Goal: Task Accomplishment & Management: Manage account settings

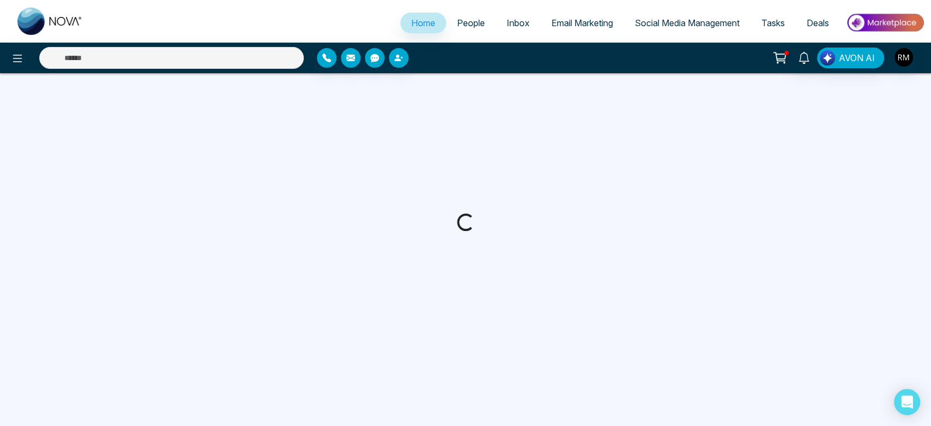
select select "*"
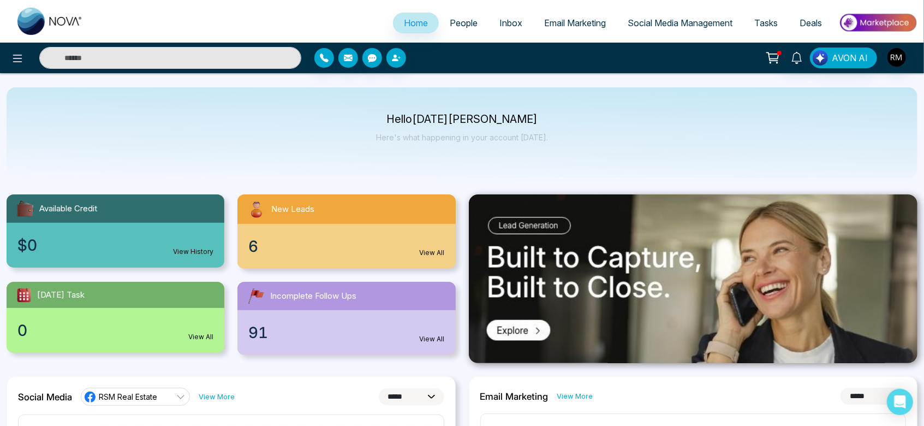
click at [770, 53] on icon at bounding box center [772, 56] width 11 height 8
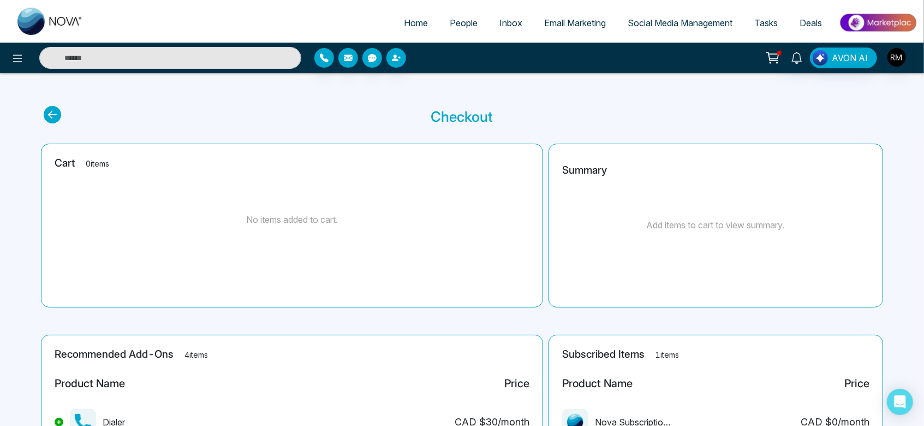
click at [463, 21] on span "People" at bounding box center [464, 22] width 28 height 11
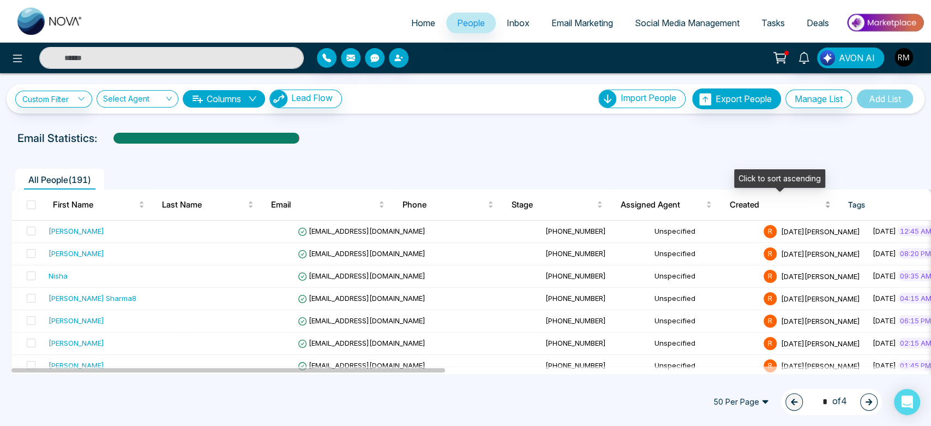
click at [747, 208] on span "Created" at bounding box center [776, 204] width 93 height 13
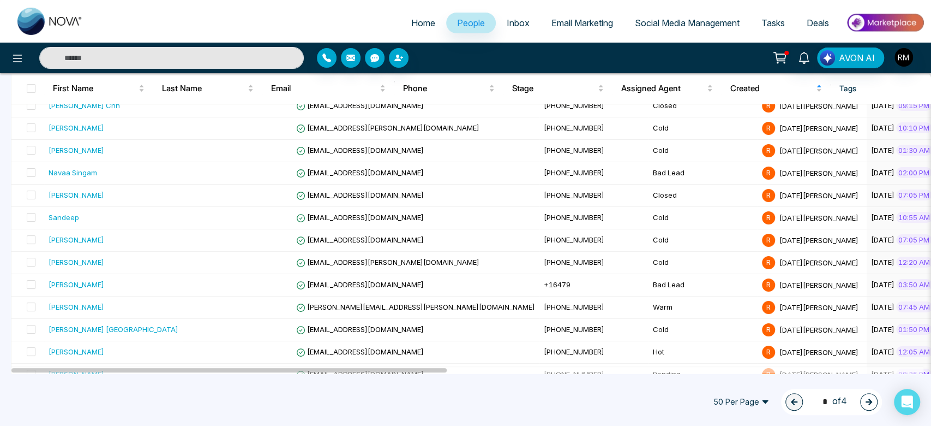
scroll to position [177, 0]
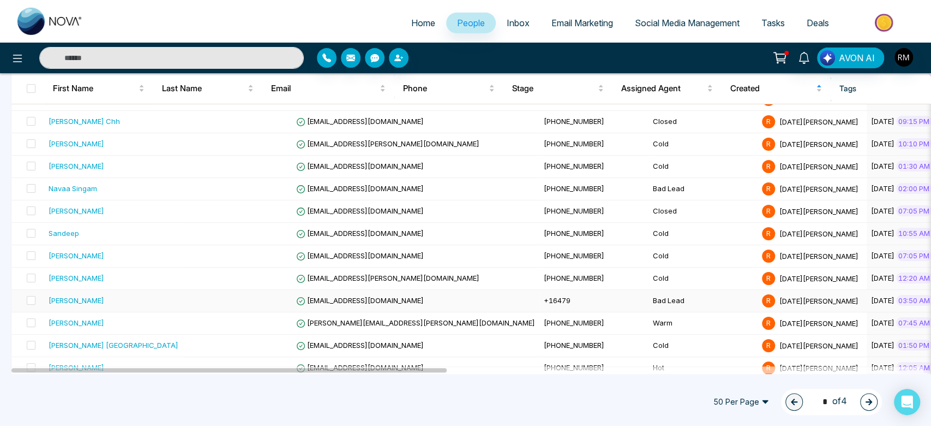
click at [649, 304] on td "Bad Lead" at bounding box center [703, 301] width 109 height 22
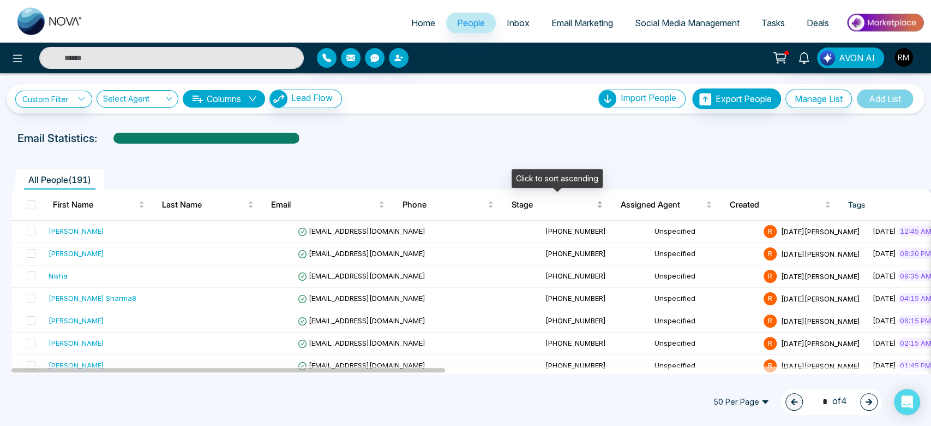
click at [525, 200] on span "Stage" at bounding box center [552, 204] width 83 height 13
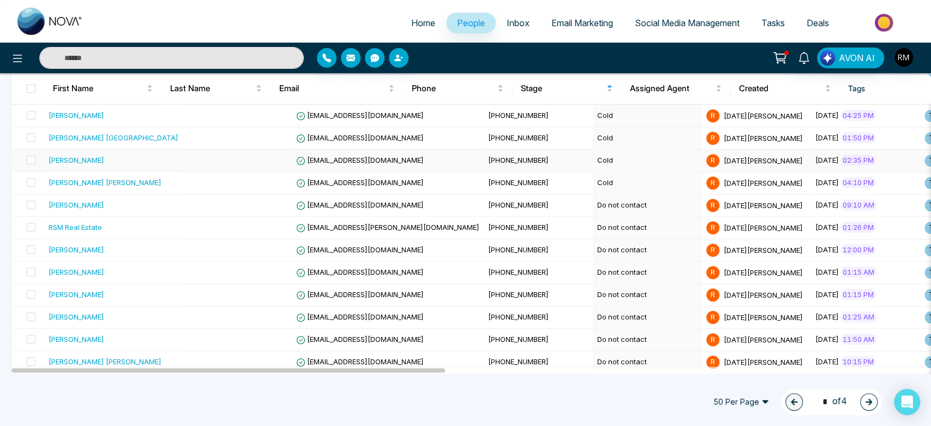
scroll to position [586, 0]
click at [593, 264] on td "Do not contact" at bounding box center [647, 272] width 109 height 22
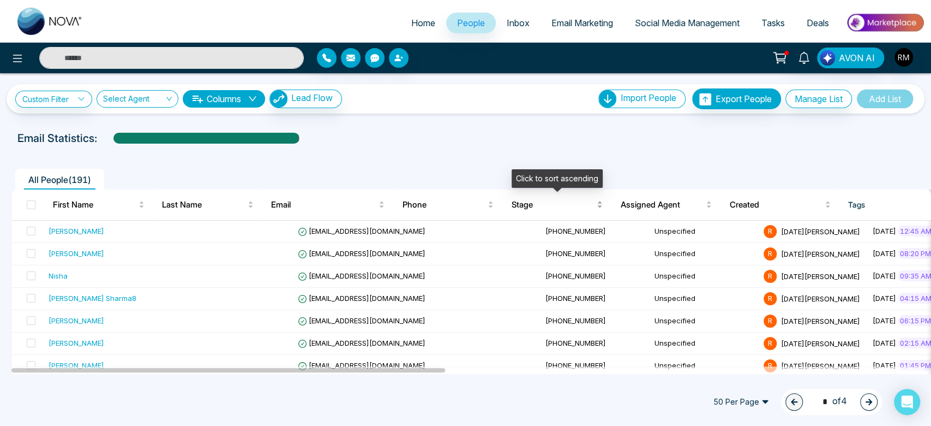
click at [530, 199] on span "Stage" at bounding box center [552, 204] width 83 height 13
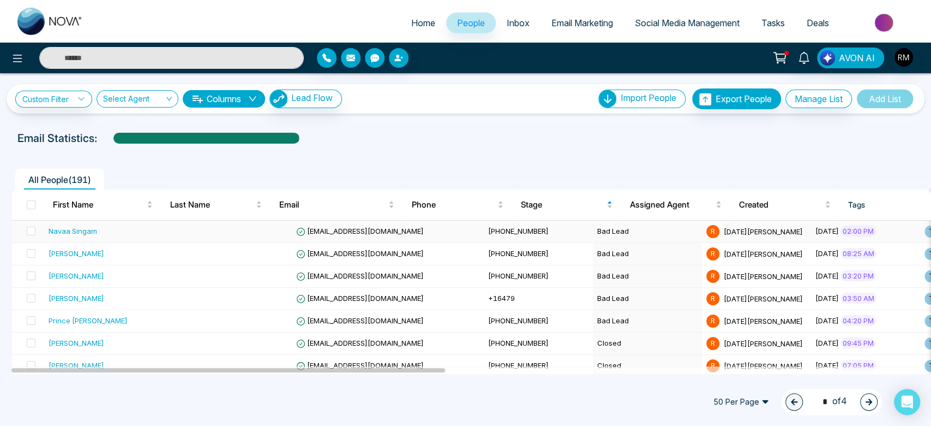
click at [593, 229] on td "Bad Lead" at bounding box center [647, 231] width 109 height 22
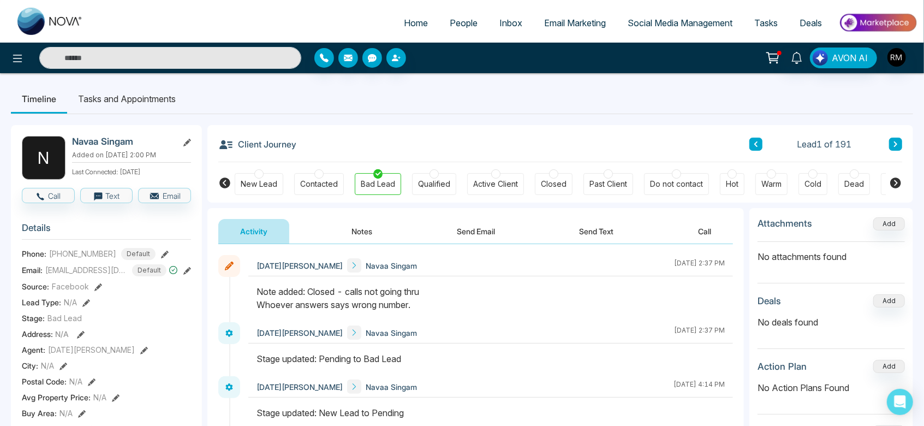
click at [895, 146] on icon at bounding box center [895, 144] width 5 height 7
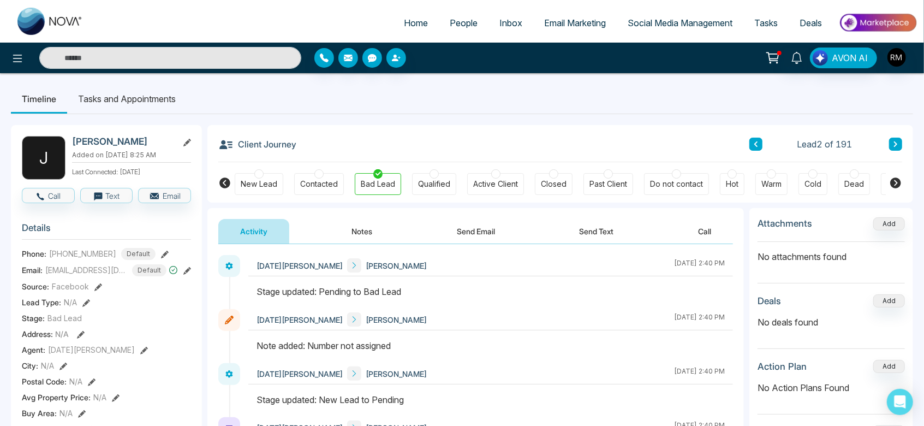
click at [895, 146] on icon at bounding box center [895, 144] width 5 height 7
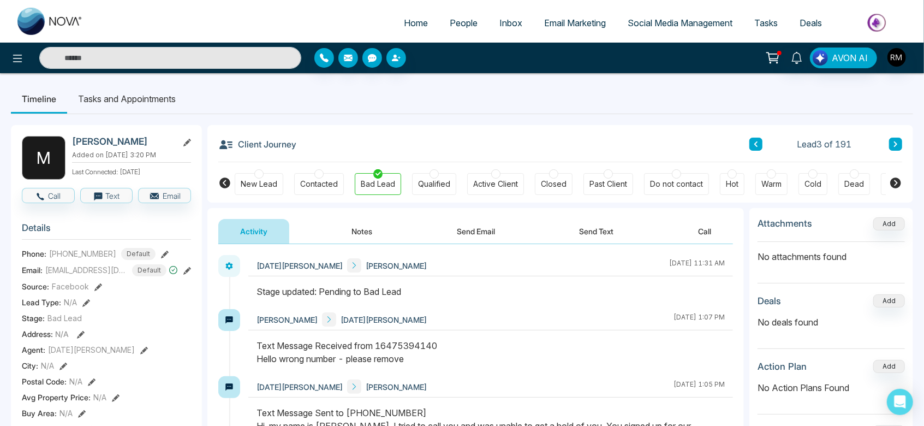
click at [895, 146] on icon at bounding box center [895, 144] width 5 height 7
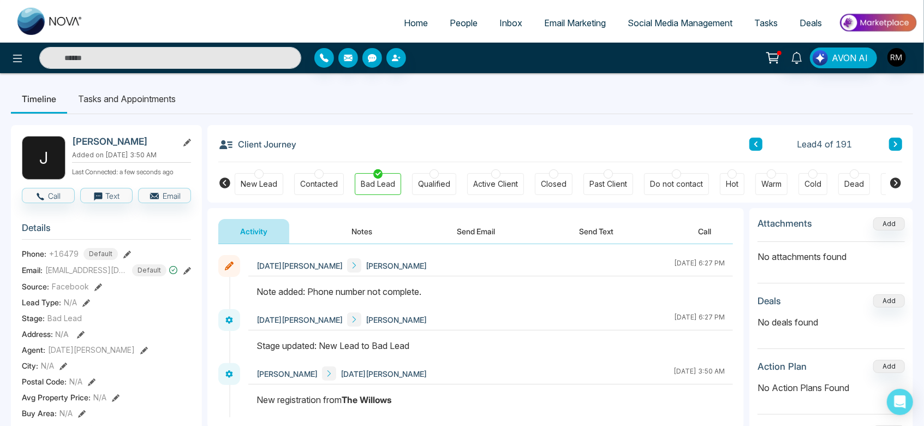
click at [895, 146] on icon at bounding box center [895, 144] width 5 height 7
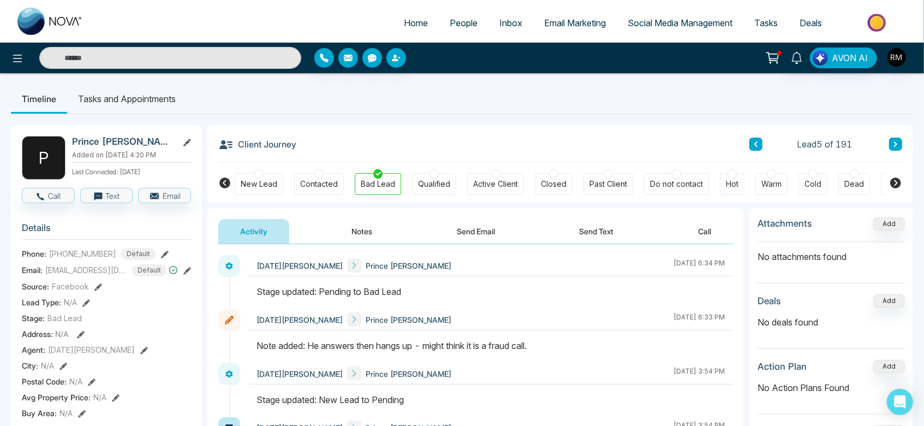
click at [895, 146] on icon at bounding box center [895, 144] width 5 height 7
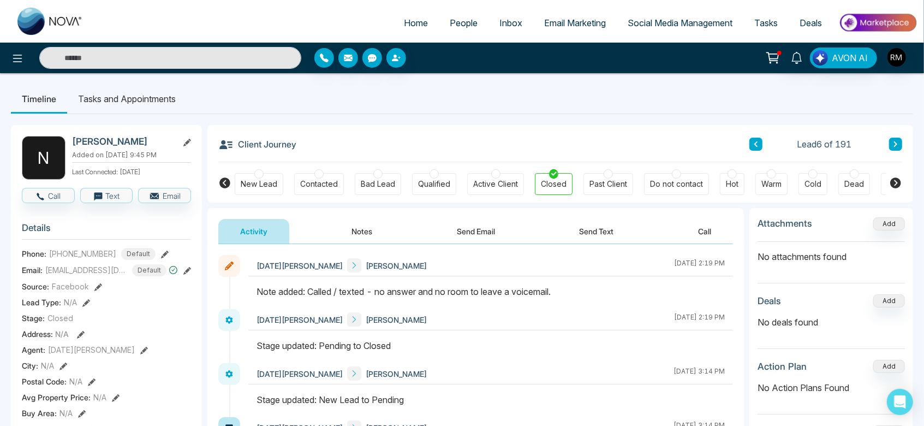
click at [895, 146] on icon at bounding box center [895, 144] width 5 height 7
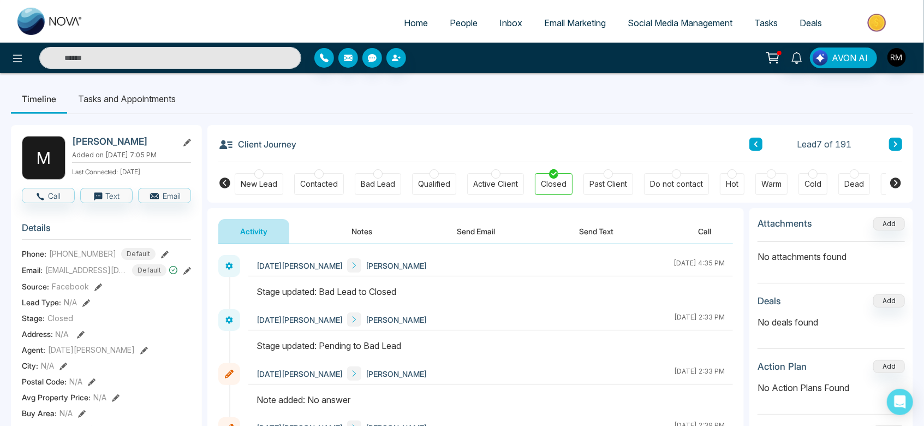
click at [895, 146] on icon at bounding box center [895, 144] width 5 height 7
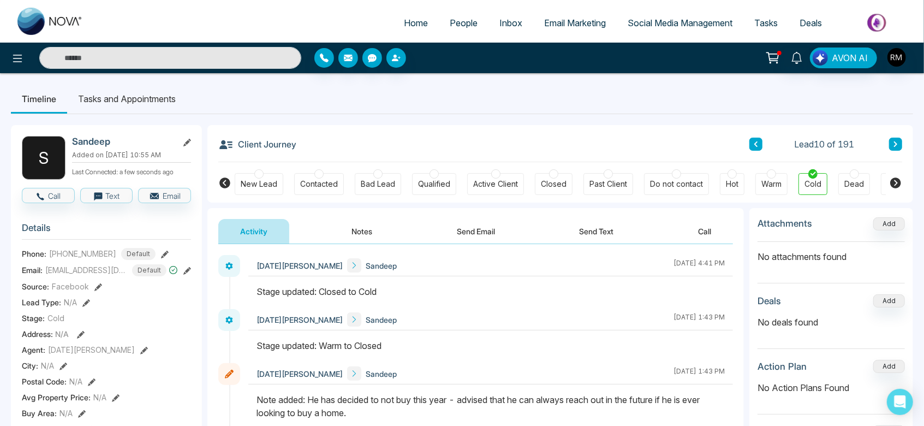
click at [895, 146] on icon at bounding box center [895, 144] width 5 height 7
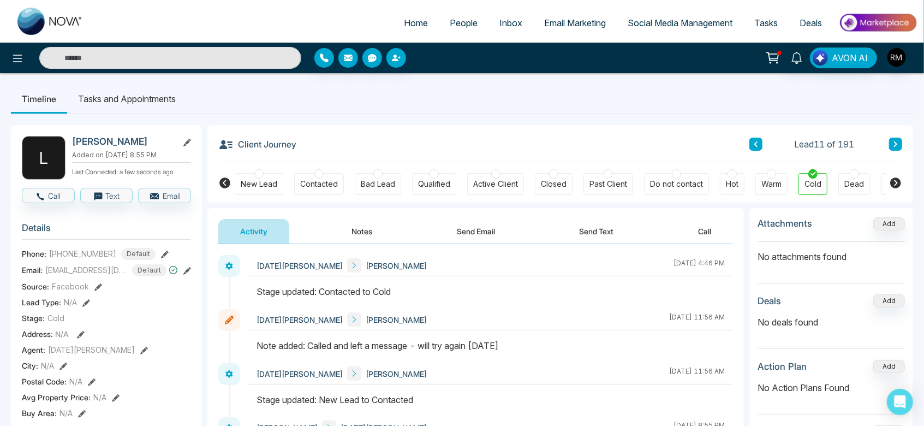
click at [895, 146] on icon at bounding box center [895, 144] width 5 height 7
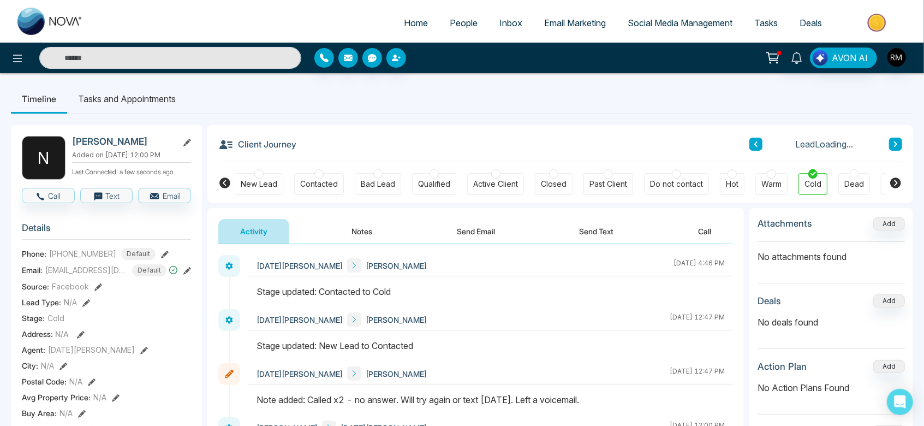
click at [895, 146] on icon at bounding box center [895, 144] width 5 height 7
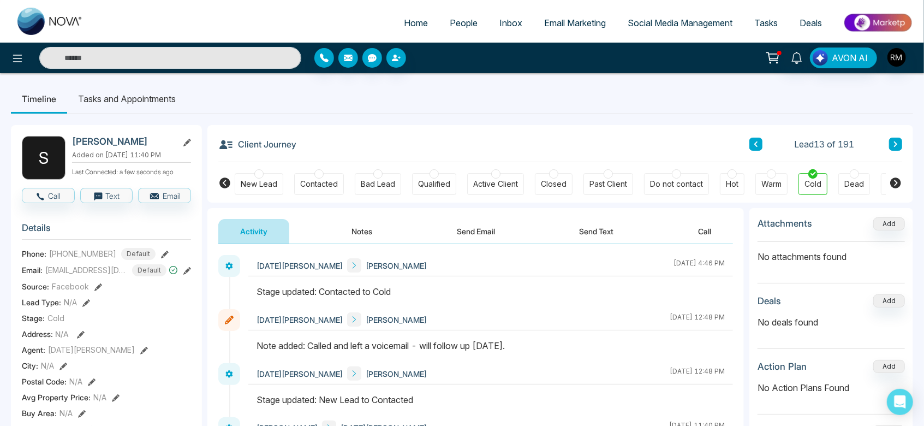
click at [895, 146] on icon at bounding box center [895, 144] width 5 height 7
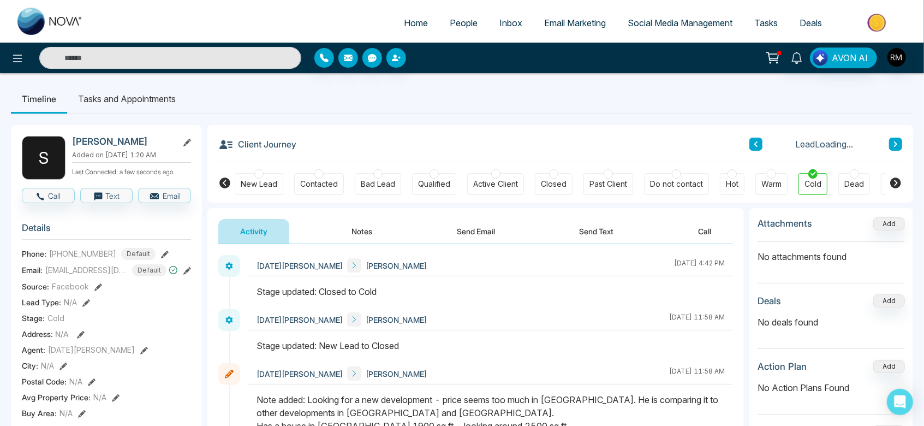
click at [895, 146] on icon at bounding box center [895, 144] width 5 height 7
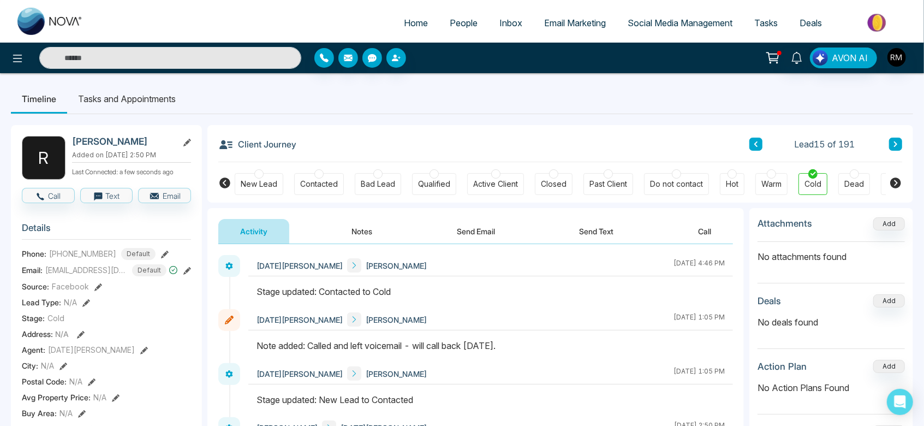
click at [895, 146] on icon at bounding box center [895, 144] width 5 height 7
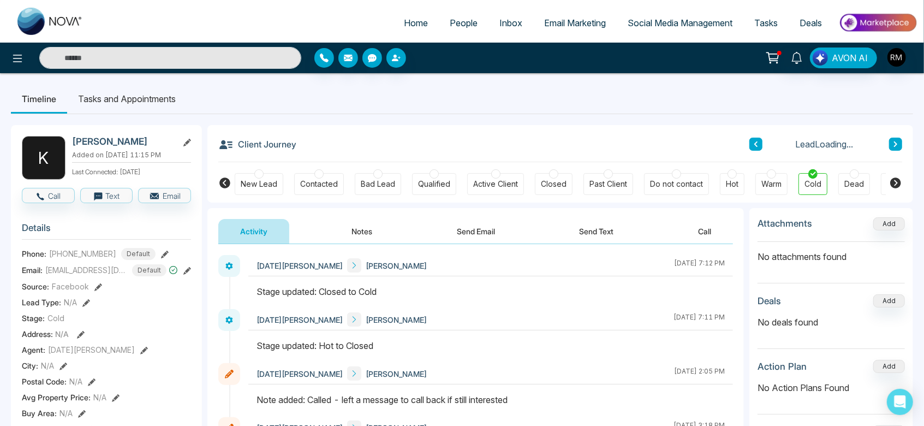
click at [895, 146] on icon at bounding box center [895, 144] width 5 height 7
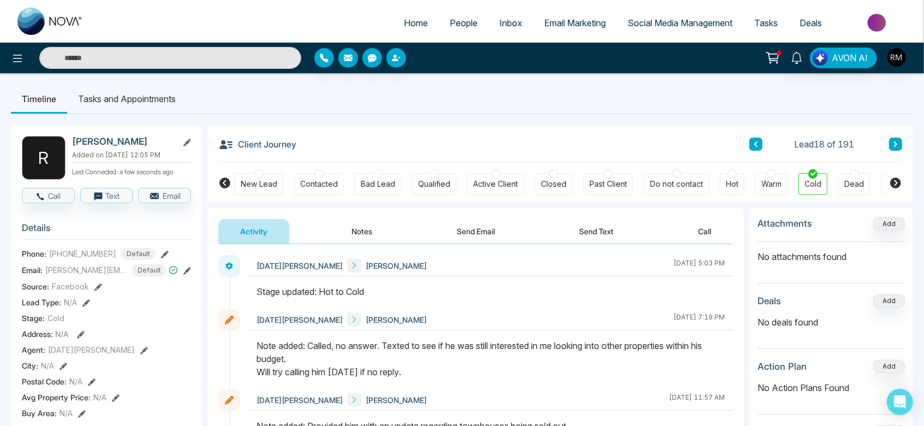
click at [895, 146] on icon at bounding box center [895, 144] width 5 height 7
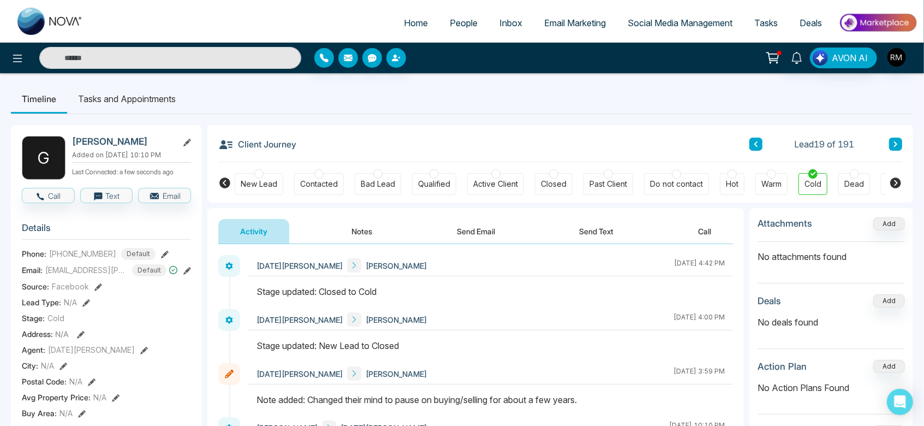
click at [895, 146] on icon at bounding box center [895, 144] width 5 height 7
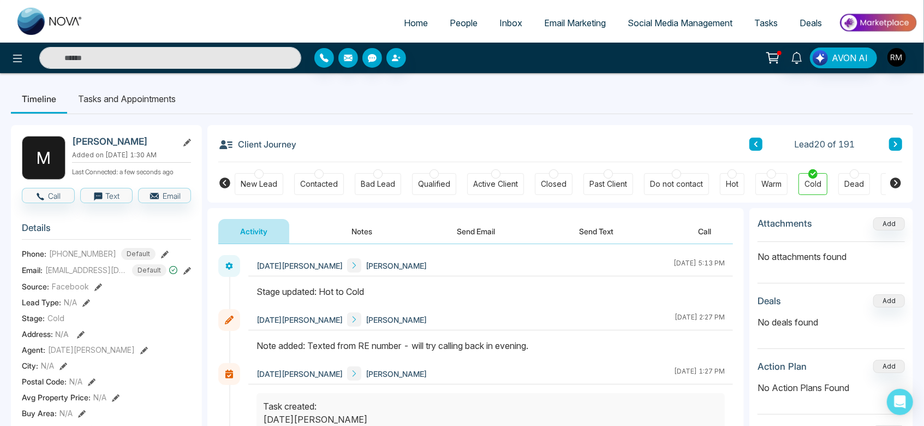
click at [895, 146] on icon at bounding box center [895, 144] width 5 height 7
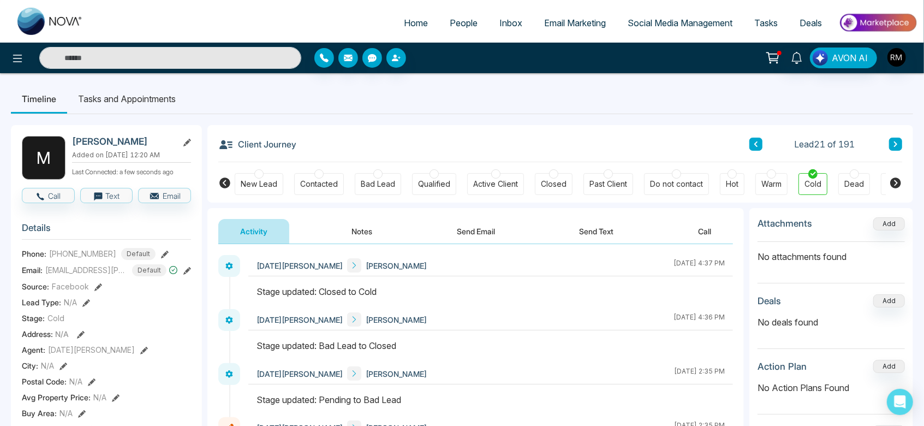
click at [895, 146] on icon at bounding box center [895, 144] width 5 height 7
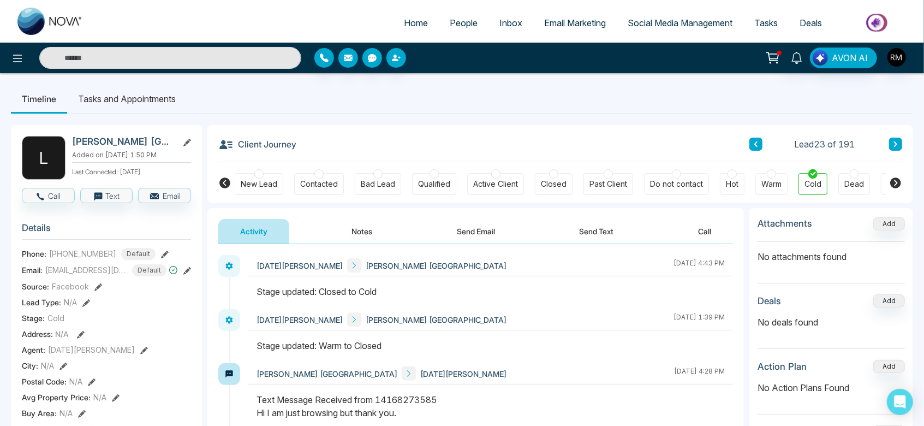
click at [895, 146] on icon at bounding box center [895, 144] width 5 height 7
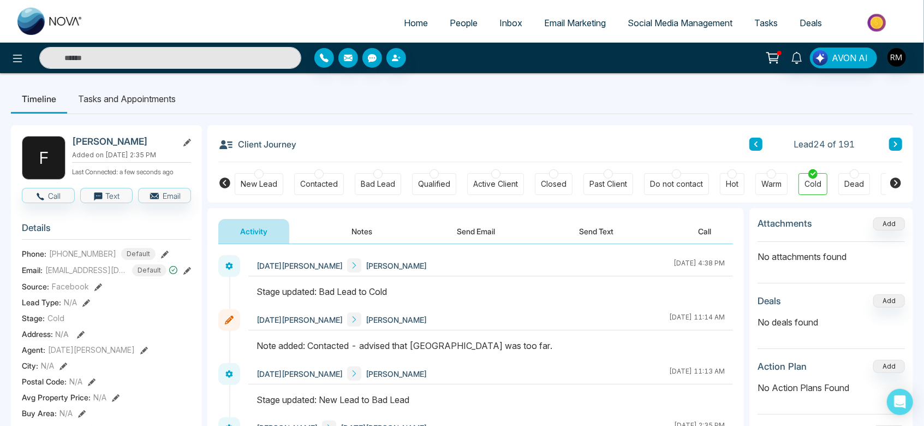
click at [895, 146] on icon at bounding box center [895, 144] width 5 height 7
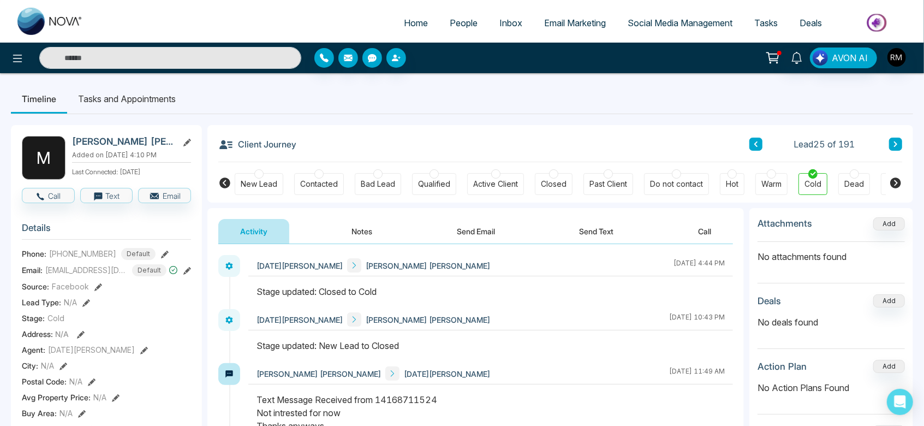
click at [895, 146] on icon at bounding box center [895, 144] width 5 height 7
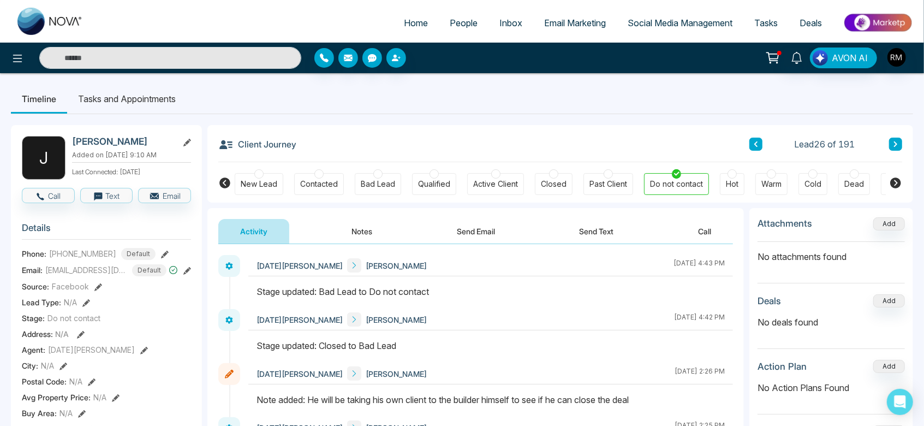
click at [895, 146] on icon at bounding box center [895, 144] width 5 height 7
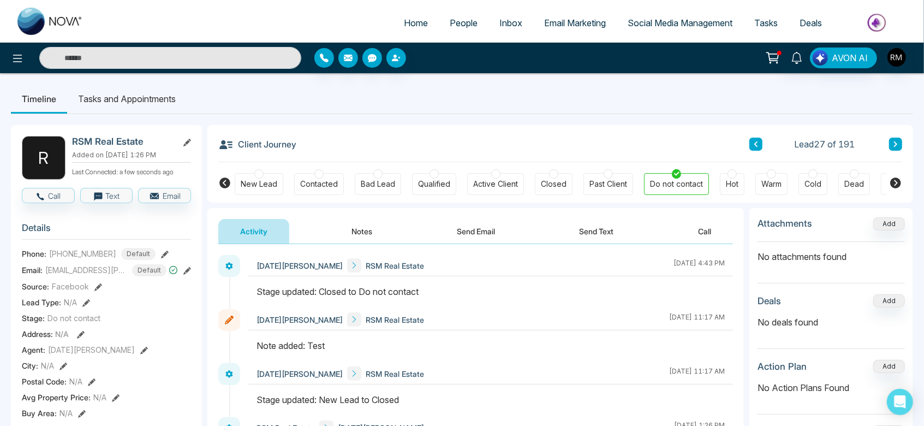
click at [895, 146] on icon at bounding box center [895, 144] width 5 height 7
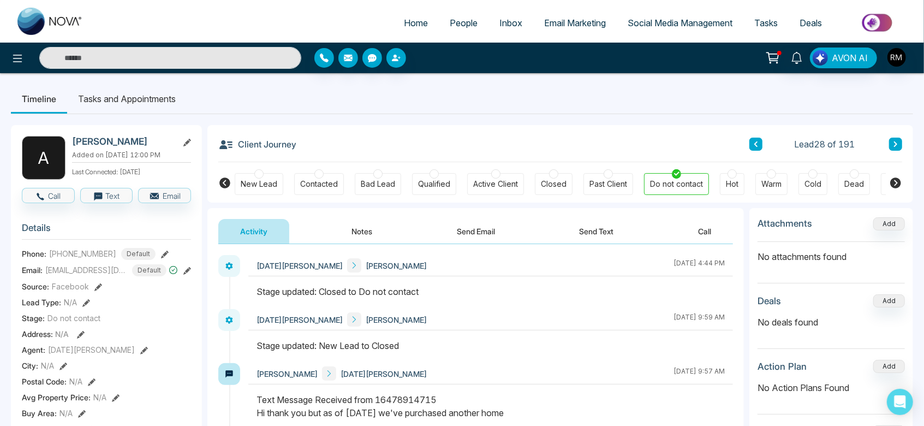
click at [895, 146] on icon at bounding box center [895, 144] width 5 height 7
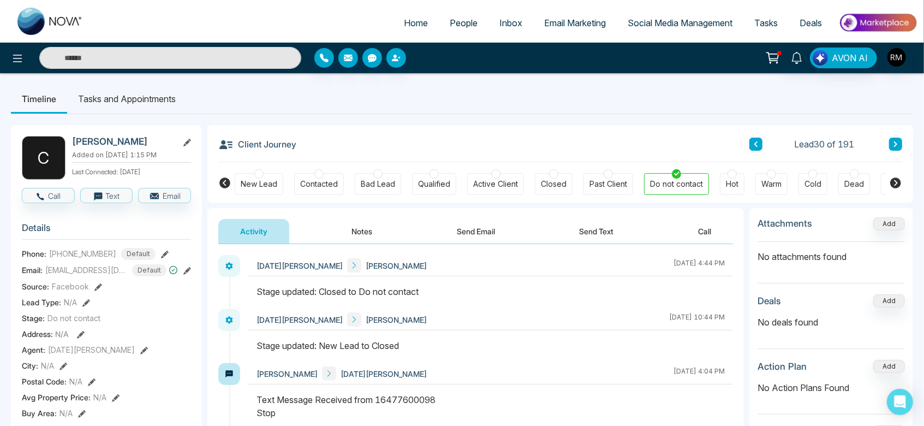
click at [895, 146] on icon at bounding box center [895, 144] width 5 height 7
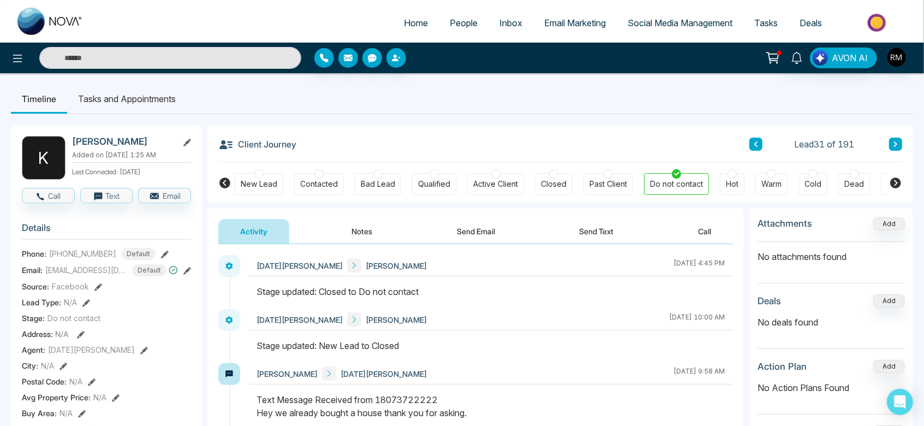
click at [895, 146] on icon at bounding box center [895, 144] width 5 height 7
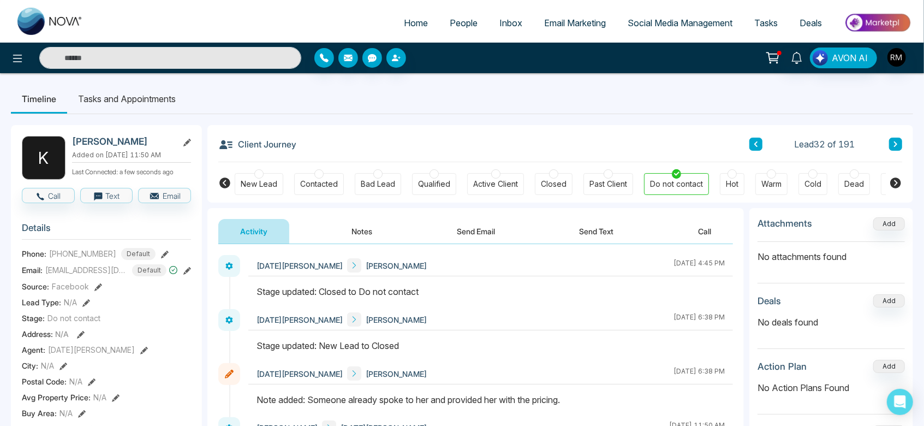
click at [895, 146] on icon at bounding box center [895, 144] width 5 height 7
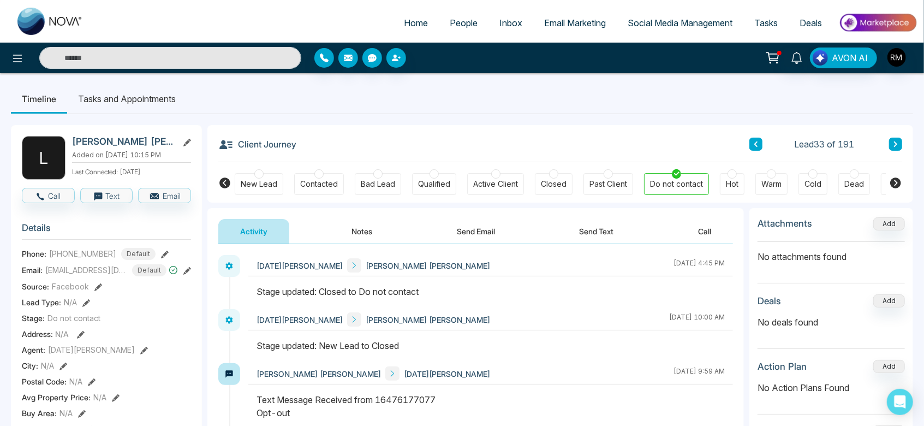
click at [895, 146] on icon at bounding box center [895, 144] width 5 height 7
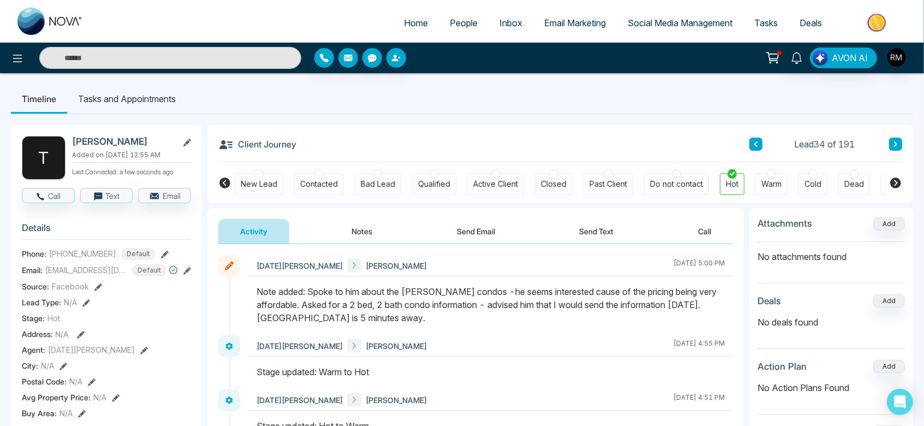
click at [895, 146] on icon at bounding box center [895, 144] width 5 height 7
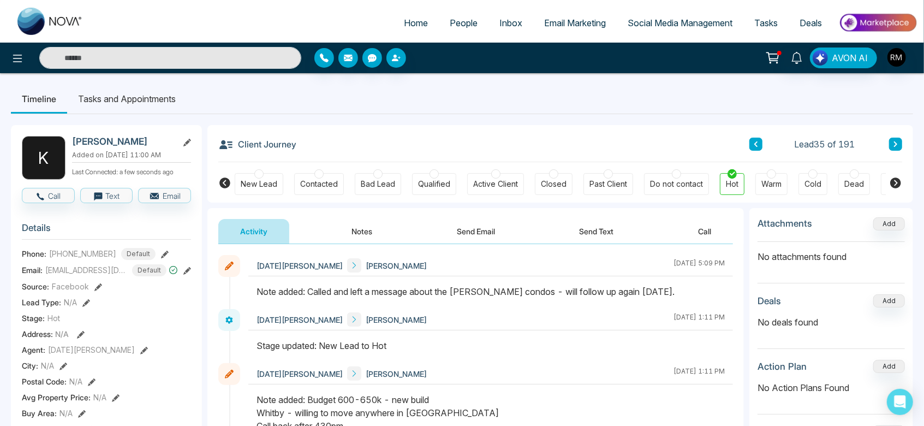
click at [895, 146] on icon at bounding box center [895, 144] width 5 height 7
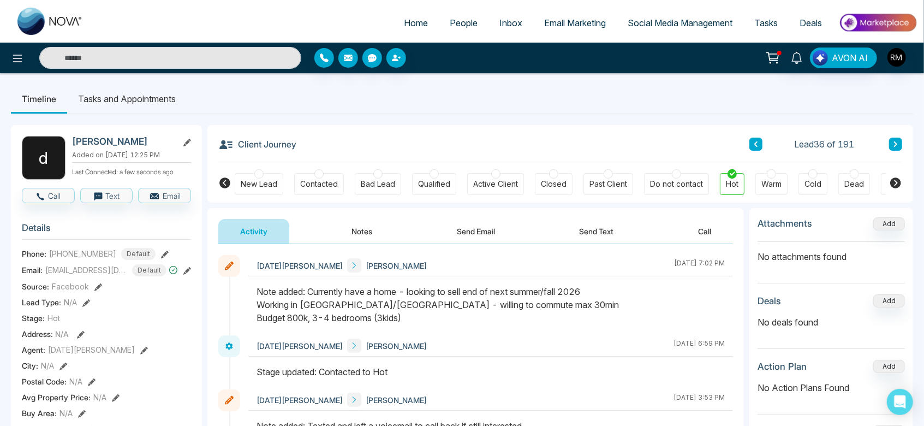
click at [895, 146] on icon at bounding box center [895, 144] width 5 height 7
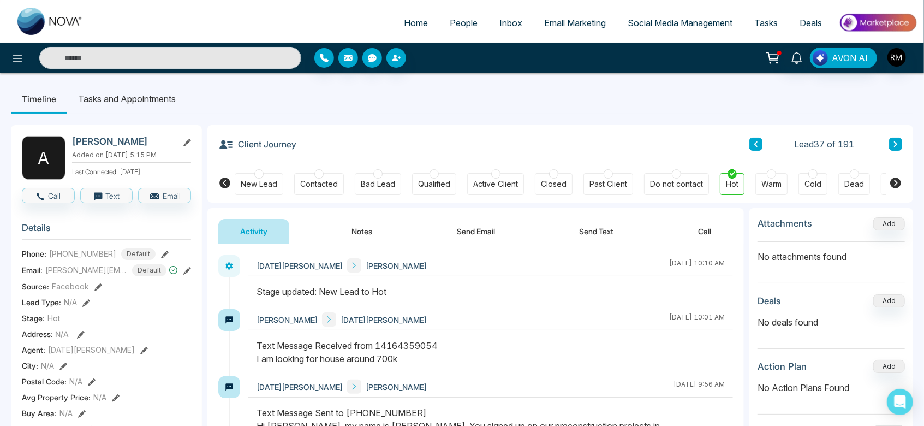
click at [895, 146] on icon at bounding box center [895, 144] width 5 height 7
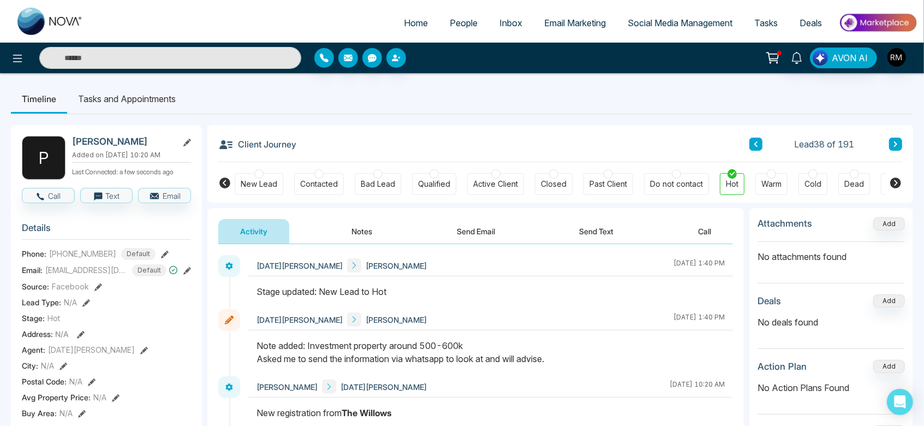
click at [895, 144] on icon at bounding box center [895, 144] width 5 height 7
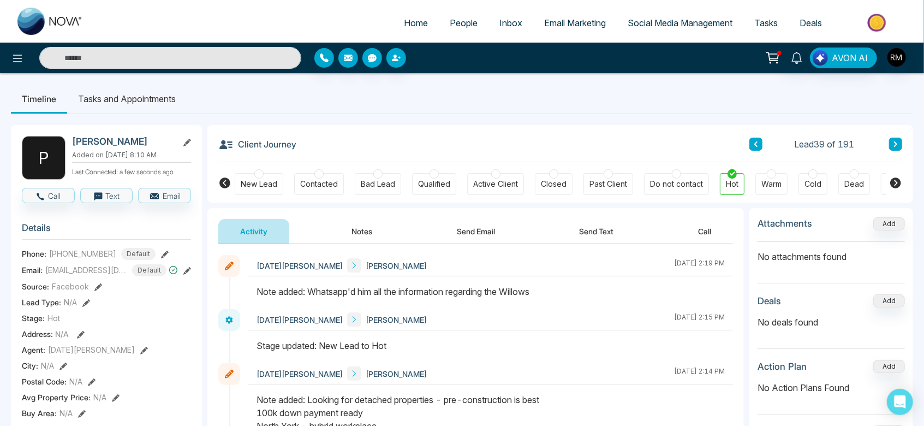
scroll to position [1, 0]
click at [894, 141] on icon at bounding box center [895, 143] width 3 height 5
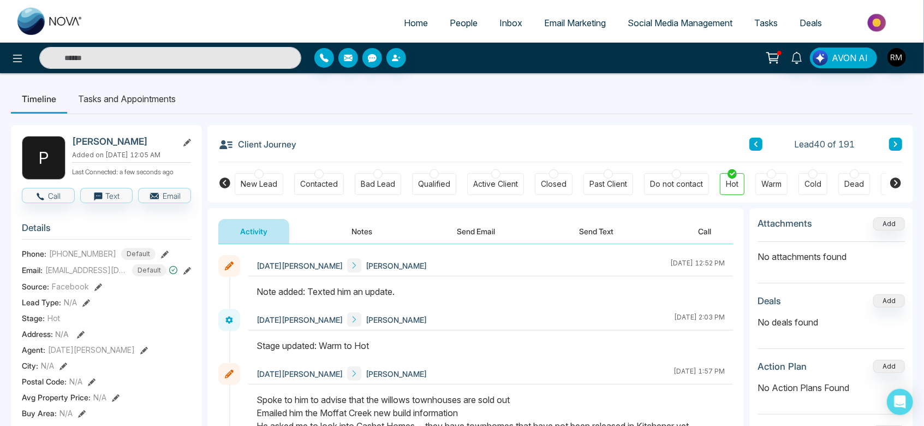
click at [901, 142] on button at bounding box center [895, 144] width 13 height 13
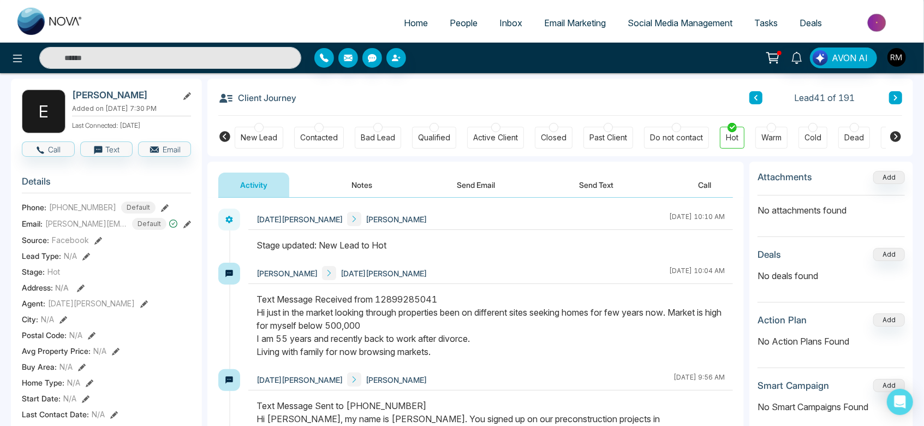
scroll to position [45, 0]
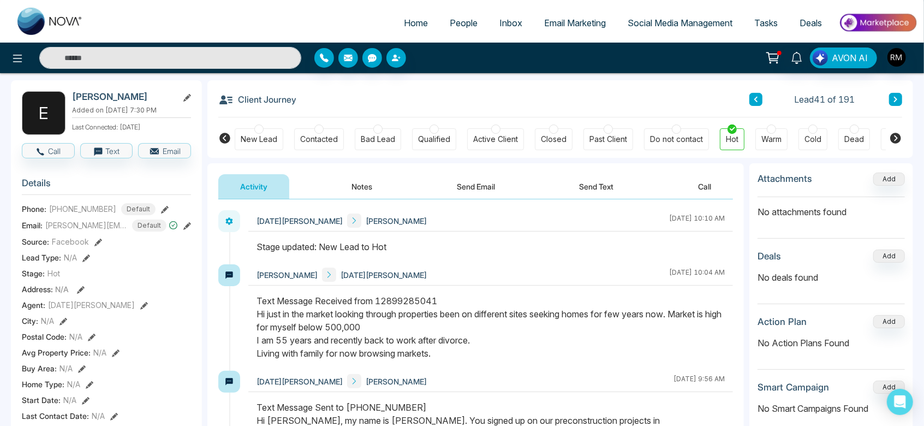
click at [362, 186] on button "Notes" at bounding box center [362, 186] width 64 height 25
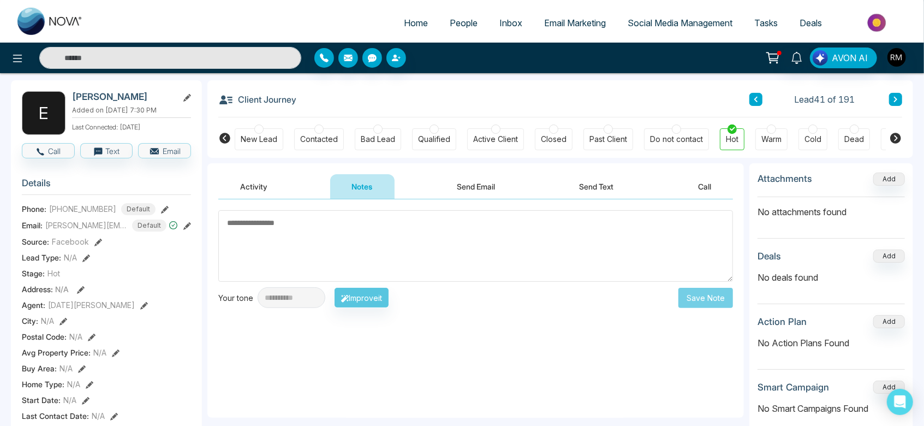
click at [377, 233] on textarea at bounding box center [475, 245] width 515 height 71
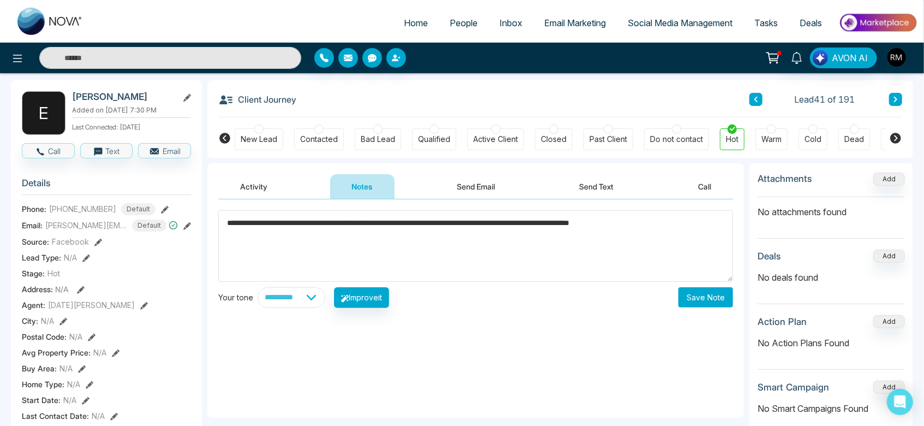
type textarea "**********"
click at [698, 295] on button "Save Note" at bounding box center [705, 297] width 55 height 20
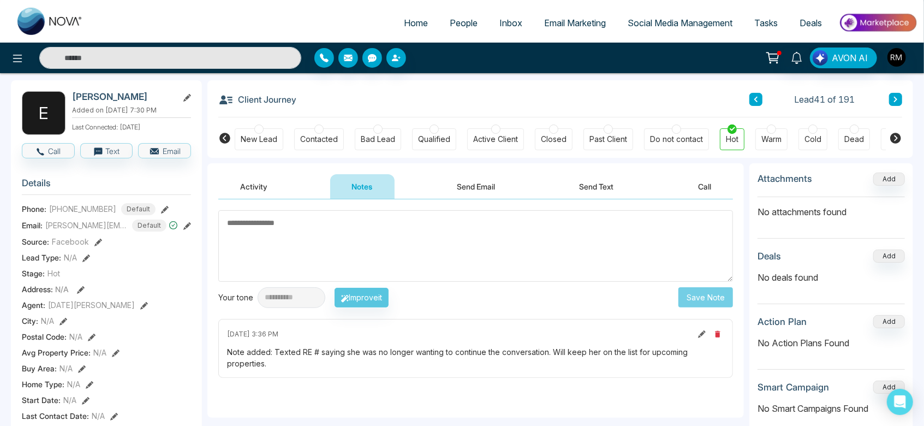
click at [555, 126] on div at bounding box center [553, 128] width 9 height 9
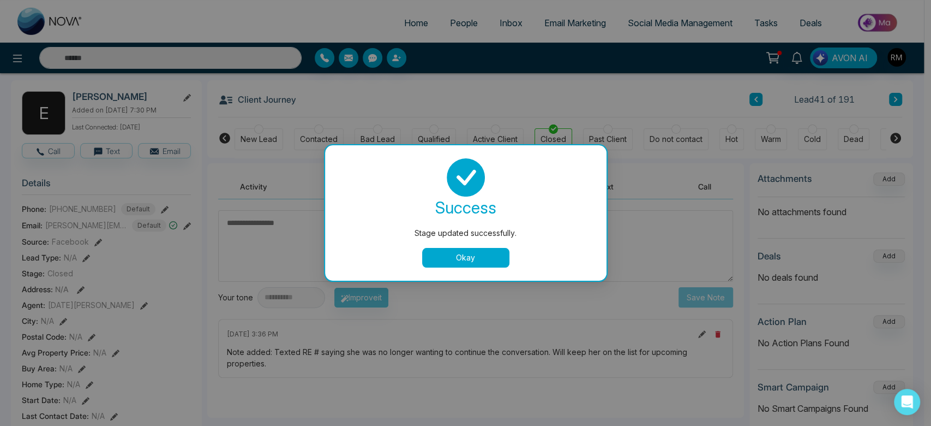
click at [461, 250] on button "Okay" at bounding box center [465, 258] width 87 height 20
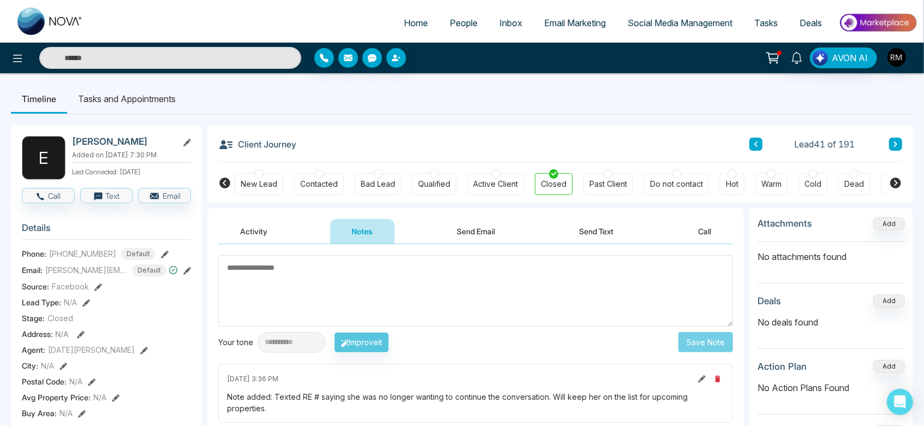
click at [253, 227] on button "Activity" at bounding box center [253, 231] width 71 height 25
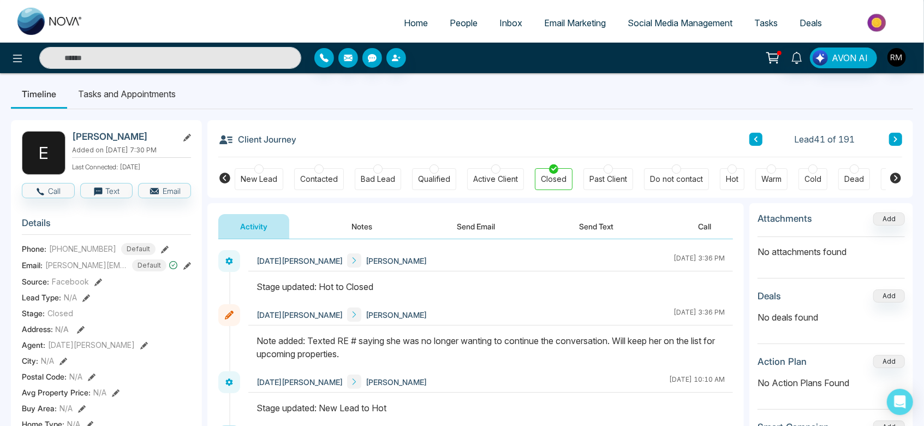
scroll to position [4, 0]
click at [895, 140] on icon at bounding box center [895, 139] width 3 height 5
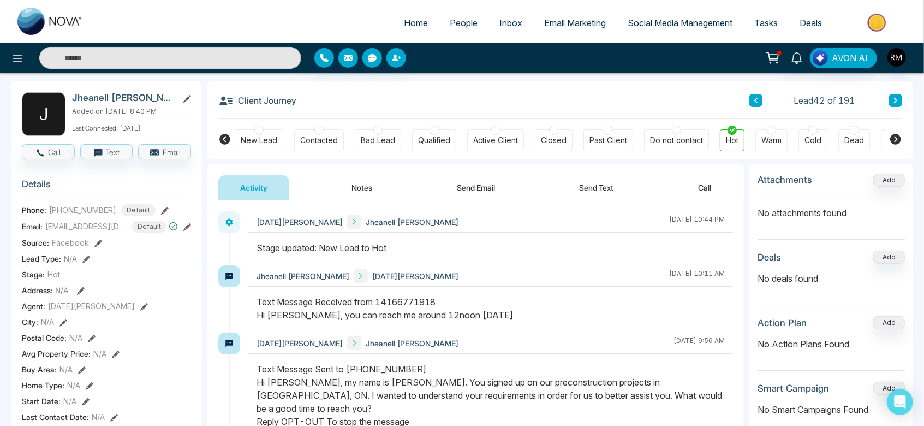
scroll to position [45, 0]
